Goal: Navigation & Orientation: Understand site structure

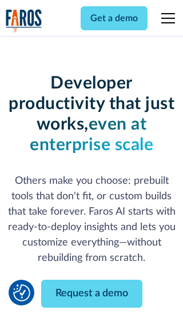
scroll to position [137, 0]
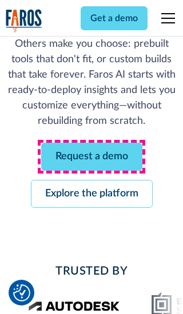
click at [91, 156] on link "Request a demo" at bounding box center [91, 157] width 101 height 28
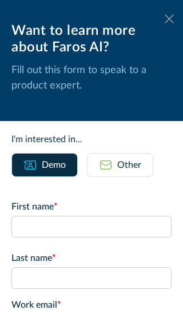
click at [169, 19] on icon at bounding box center [168, 18] width 9 height 9
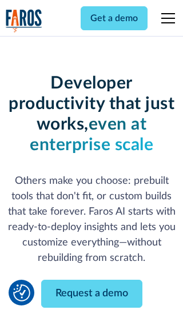
scroll to position [174, 0]
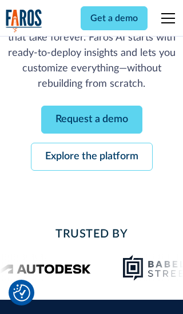
click at [91, 156] on link "Explore the platform" at bounding box center [91, 157] width 121 height 28
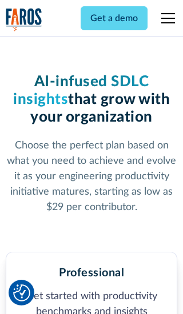
scroll to position [1767, 0]
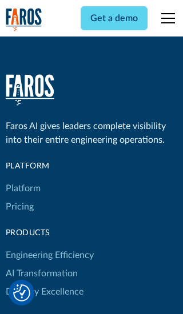
click at [22, 179] on link "Platform" at bounding box center [23, 188] width 35 height 18
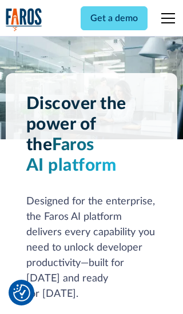
scroll to position [8933, 0]
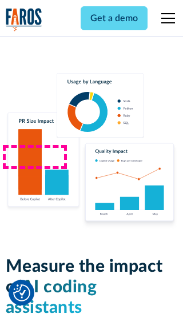
scroll to position [7051, 0]
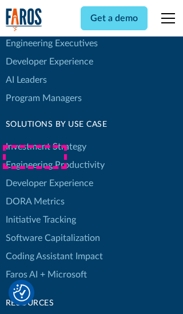
click at [34, 192] on link "DORA Metrics" at bounding box center [35, 201] width 59 height 18
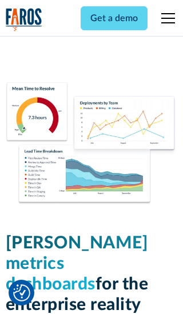
scroll to position [4994, 0]
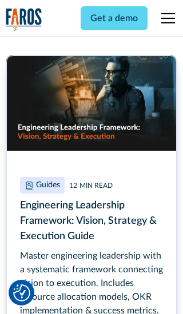
scroll to position [5159, 0]
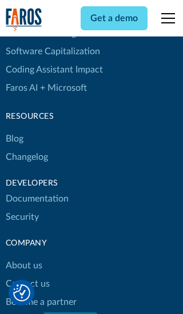
click at [26, 157] on link "Changelog" at bounding box center [27, 157] width 42 height 18
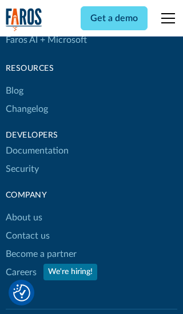
click at [23, 208] on link "About us" at bounding box center [24, 217] width 37 height 18
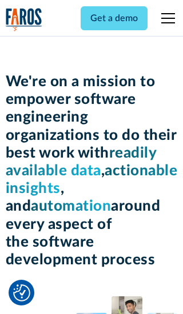
scroll to position [3933, 0]
